Goal: Information Seeking & Learning: Learn about a topic

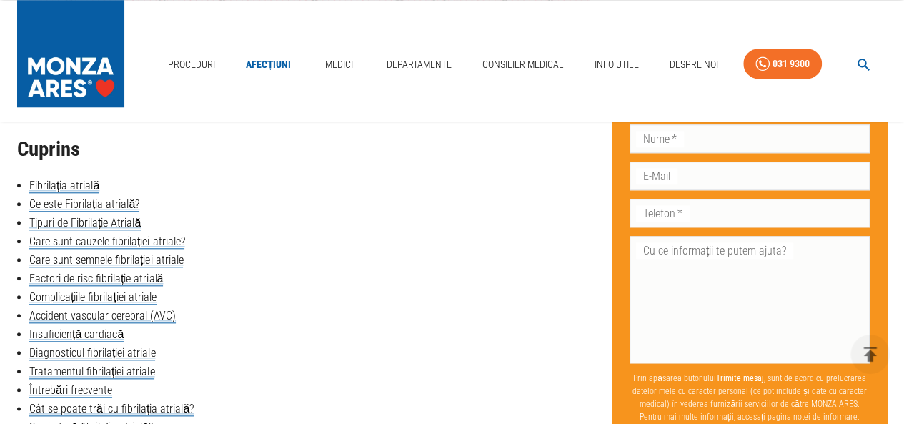
scroll to position [643, 0]
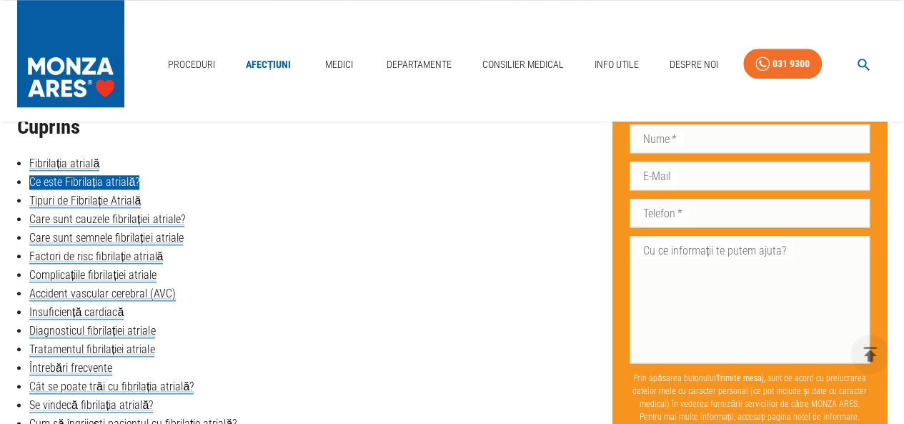
click at [44, 184] on link "Ce este Fibrilația atrială?" at bounding box center [84, 182] width 110 height 14
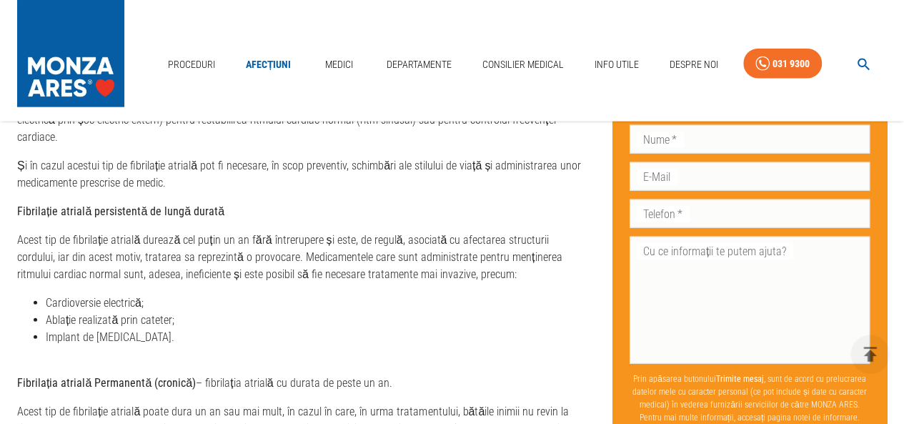
scroll to position [1765, 0]
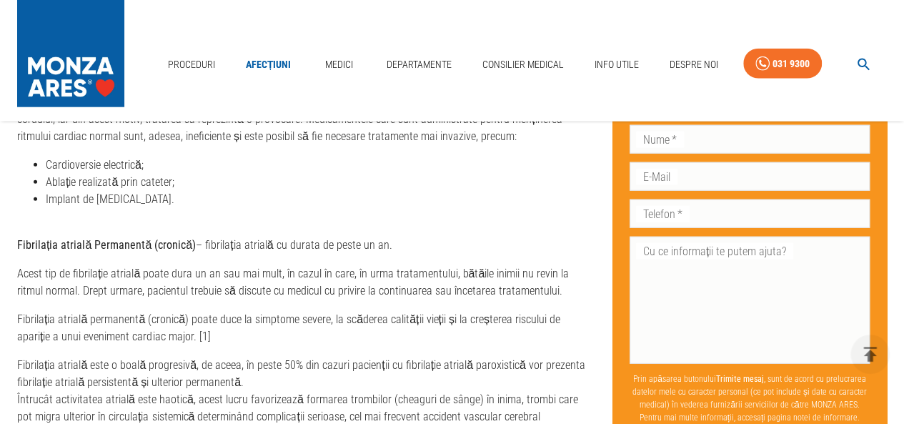
scroll to position [643, 0]
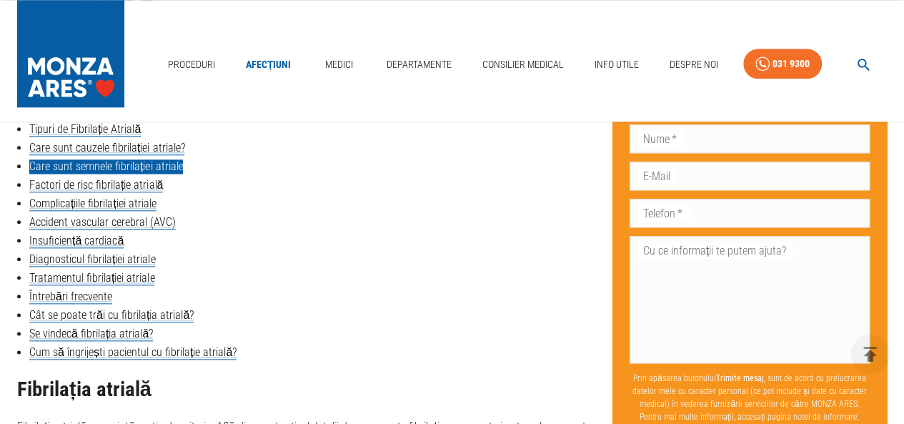
click at [77, 162] on link "Care sunt semnele fibrilației atriale" at bounding box center [106, 166] width 154 height 14
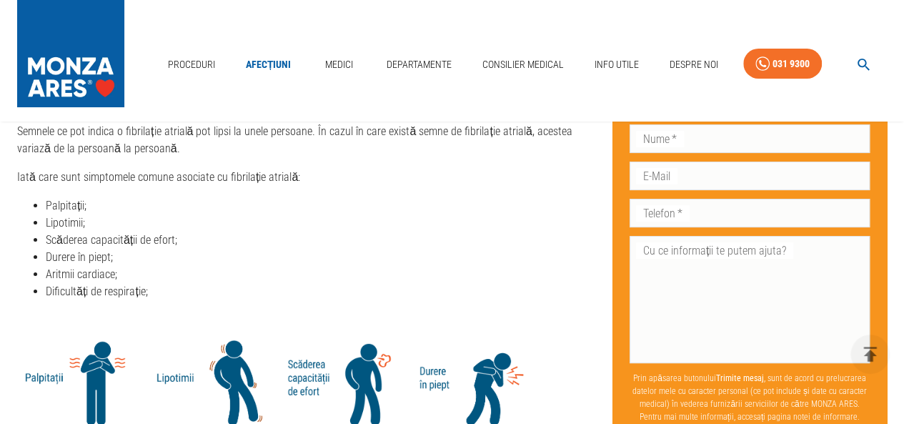
scroll to position [715, 0]
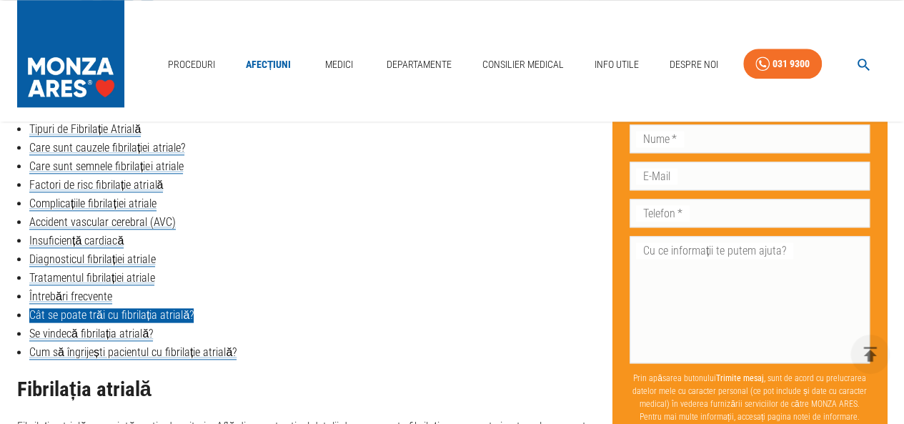
click at [46, 310] on link "Cât se poate trăi cu fibrilația atrială?" at bounding box center [111, 315] width 164 height 14
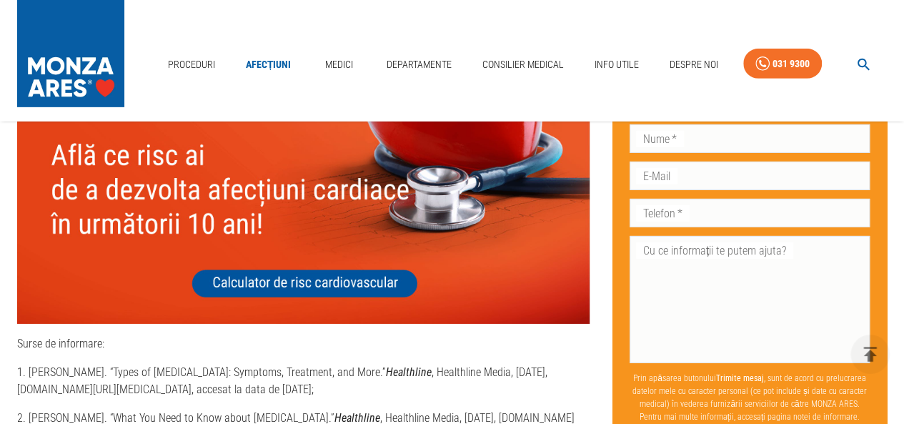
scroll to position [4928, 0]
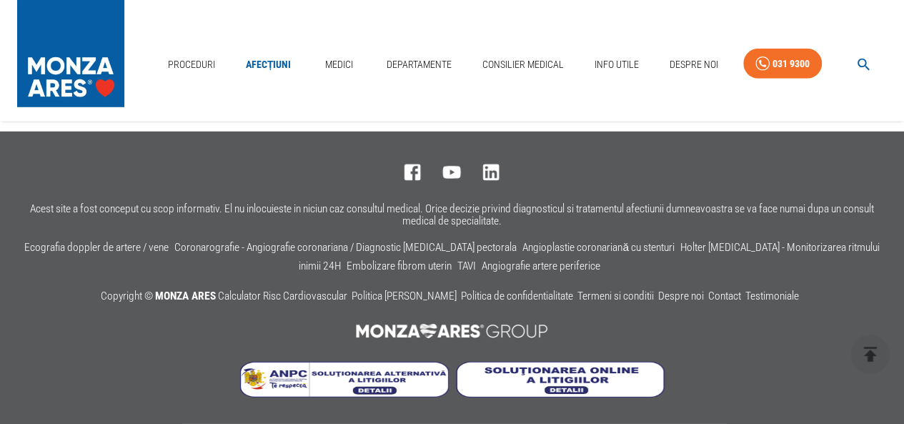
scroll to position [715, 0]
